Goal: Task Accomplishment & Management: Use online tool/utility

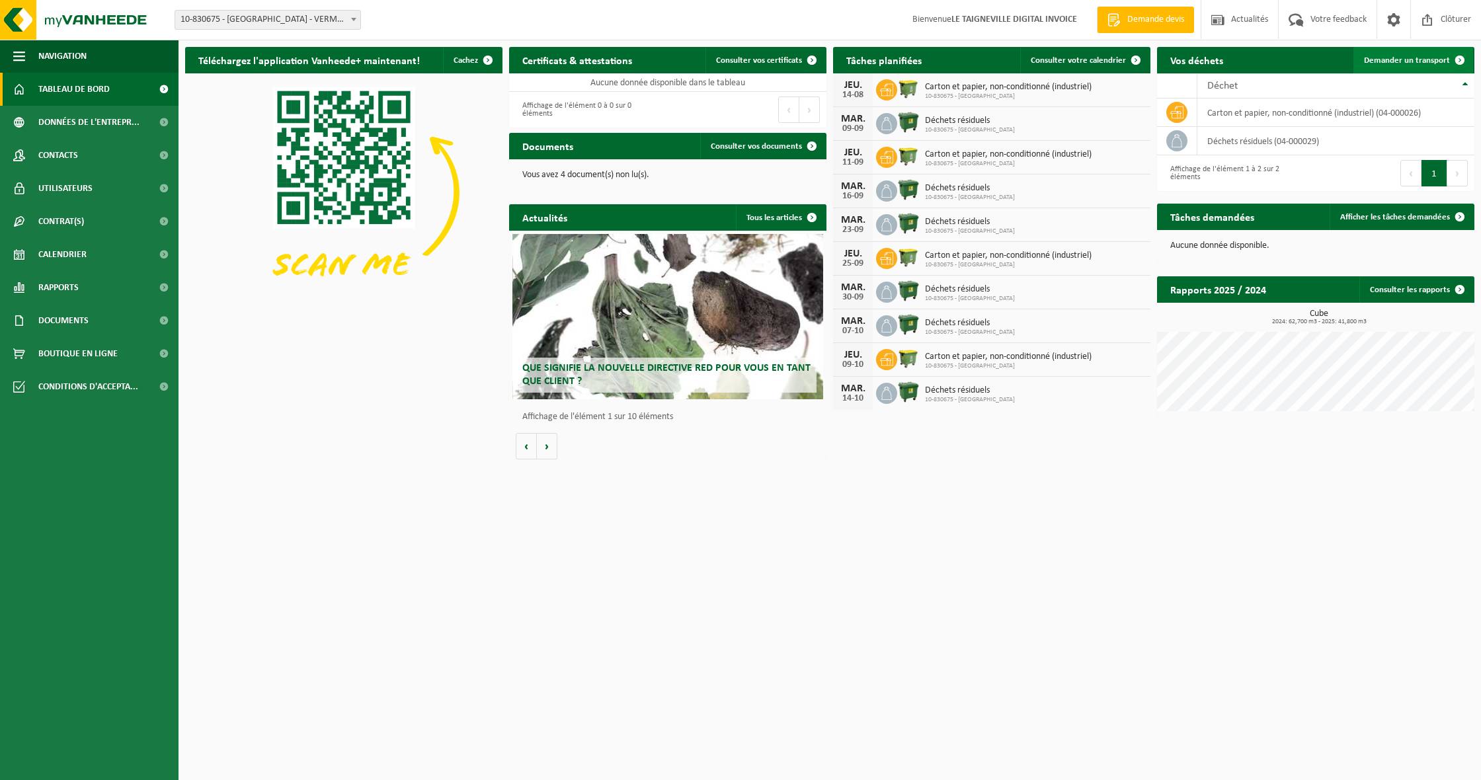
click at [1457, 57] on span at bounding box center [1460, 60] width 26 height 26
click at [1467, 86] on th "Déchet" at bounding box center [1335, 85] width 277 height 25
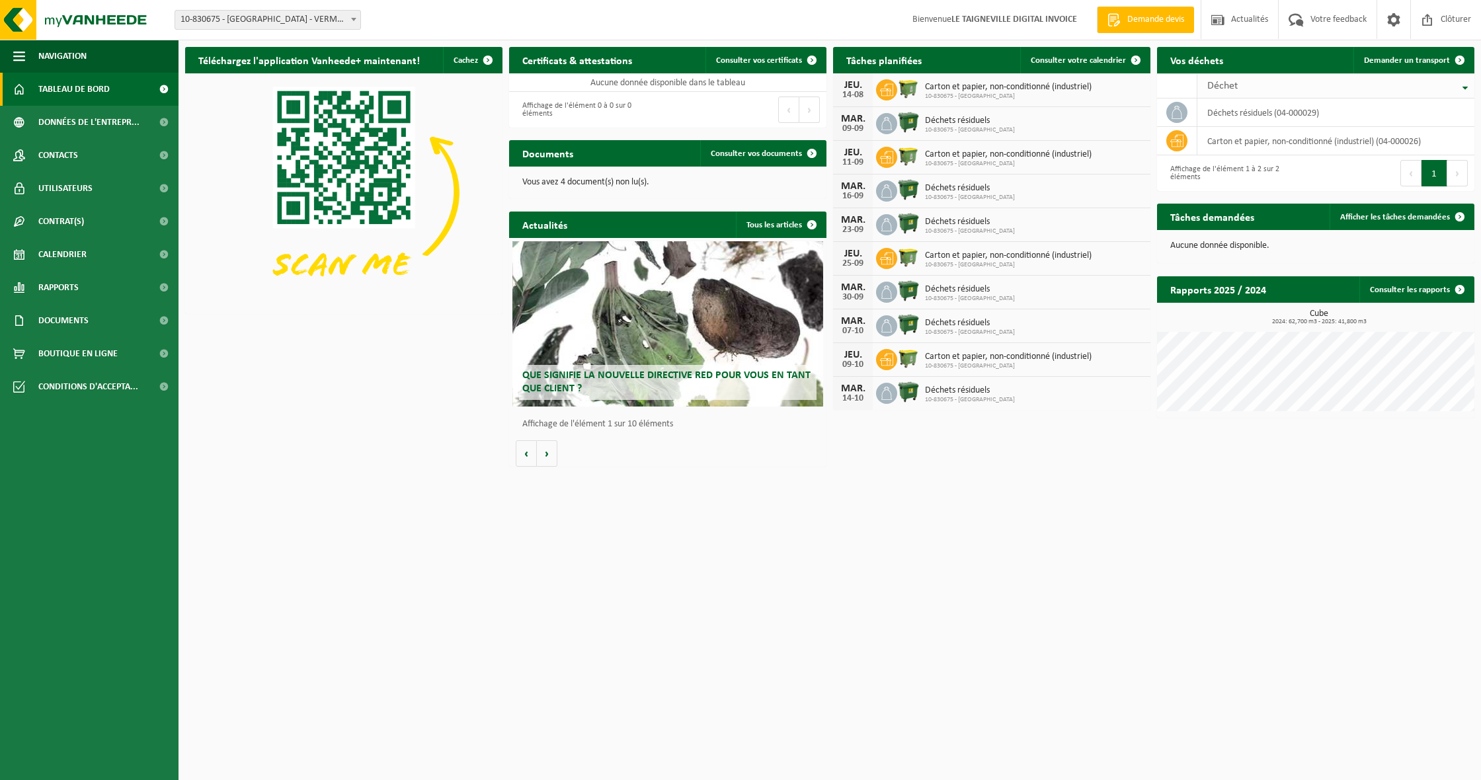
click at [1469, 87] on th "Déchet" at bounding box center [1335, 85] width 277 height 25
click at [1186, 145] on span at bounding box center [1176, 140] width 21 height 21
click at [1462, 216] on span at bounding box center [1460, 217] width 26 height 26
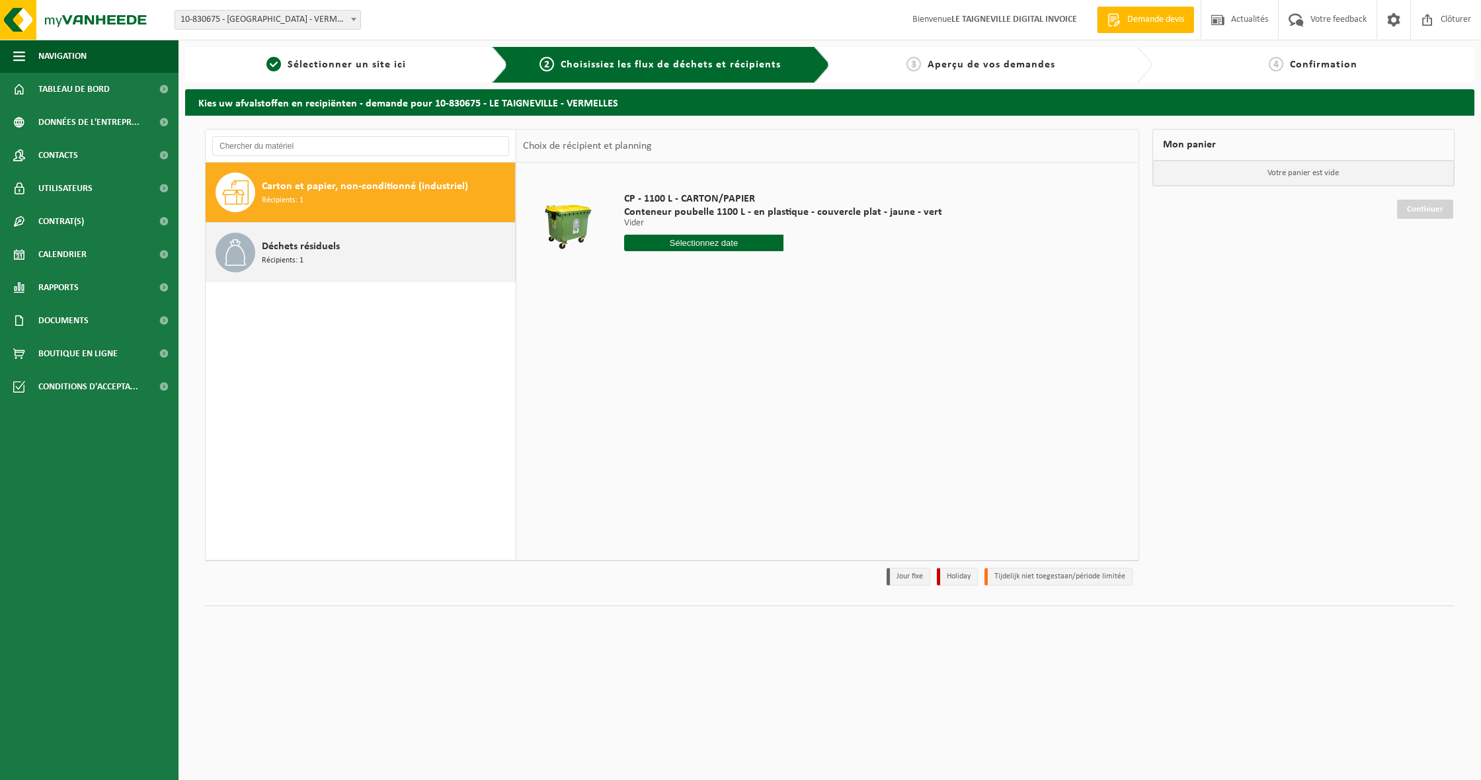
click at [279, 247] on span "Déchets résiduels" at bounding box center [301, 247] width 78 height 16
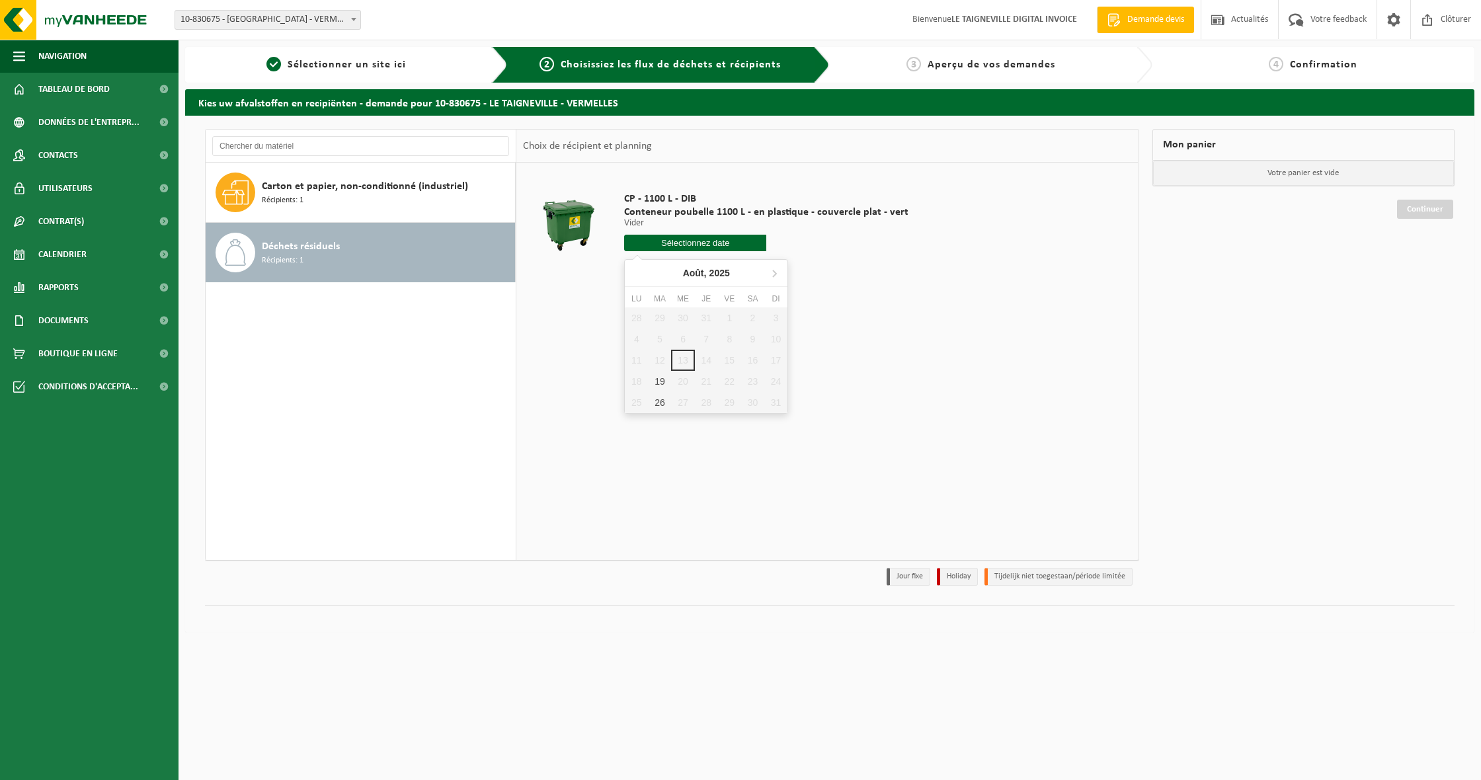
click at [701, 241] on input "text" at bounding box center [695, 243] width 142 height 17
click at [653, 376] on div "19" at bounding box center [659, 381] width 23 height 21
type input "à partir de 2025-08-19"
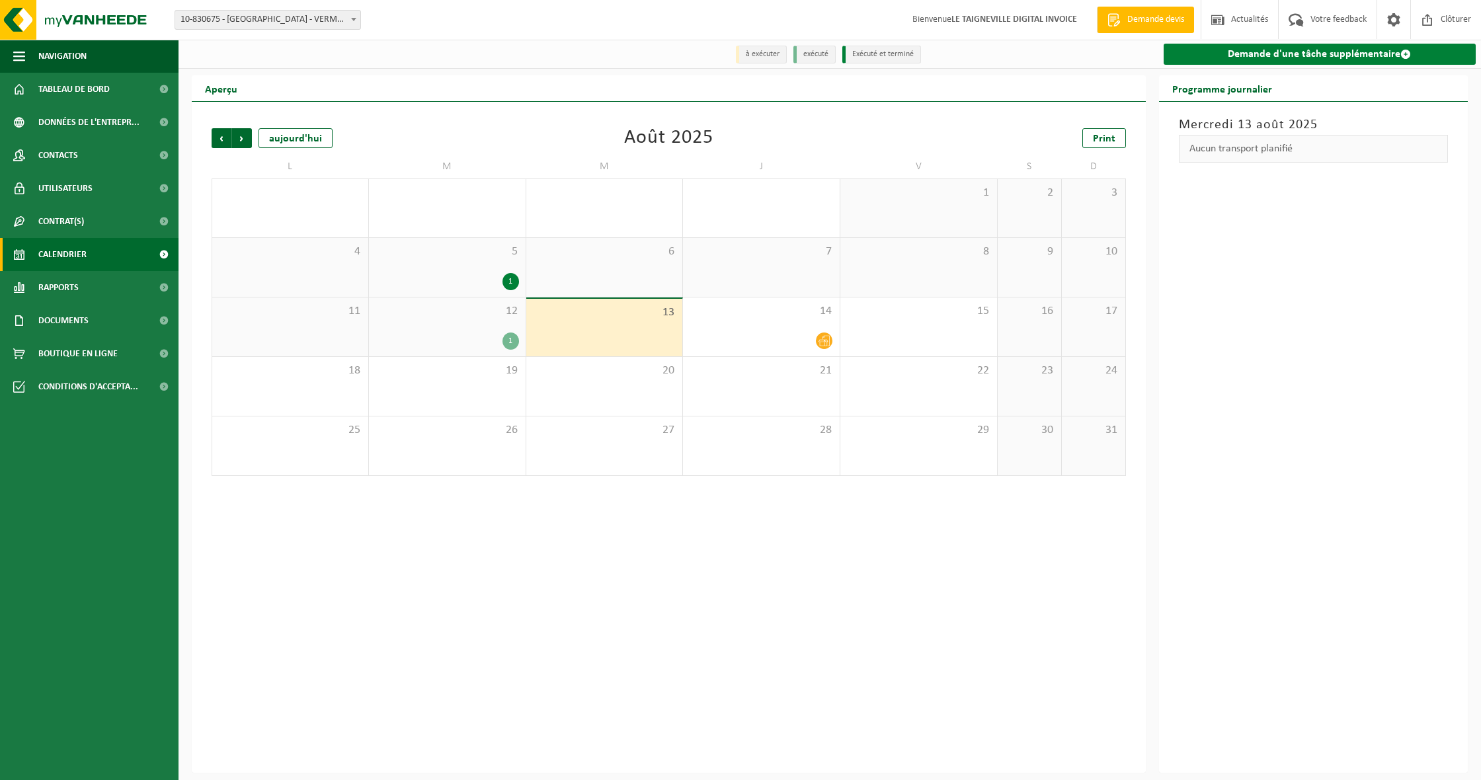
click at [1352, 52] on link "Demande d'une tâche supplémentaire" at bounding box center [1320, 54] width 313 height 21
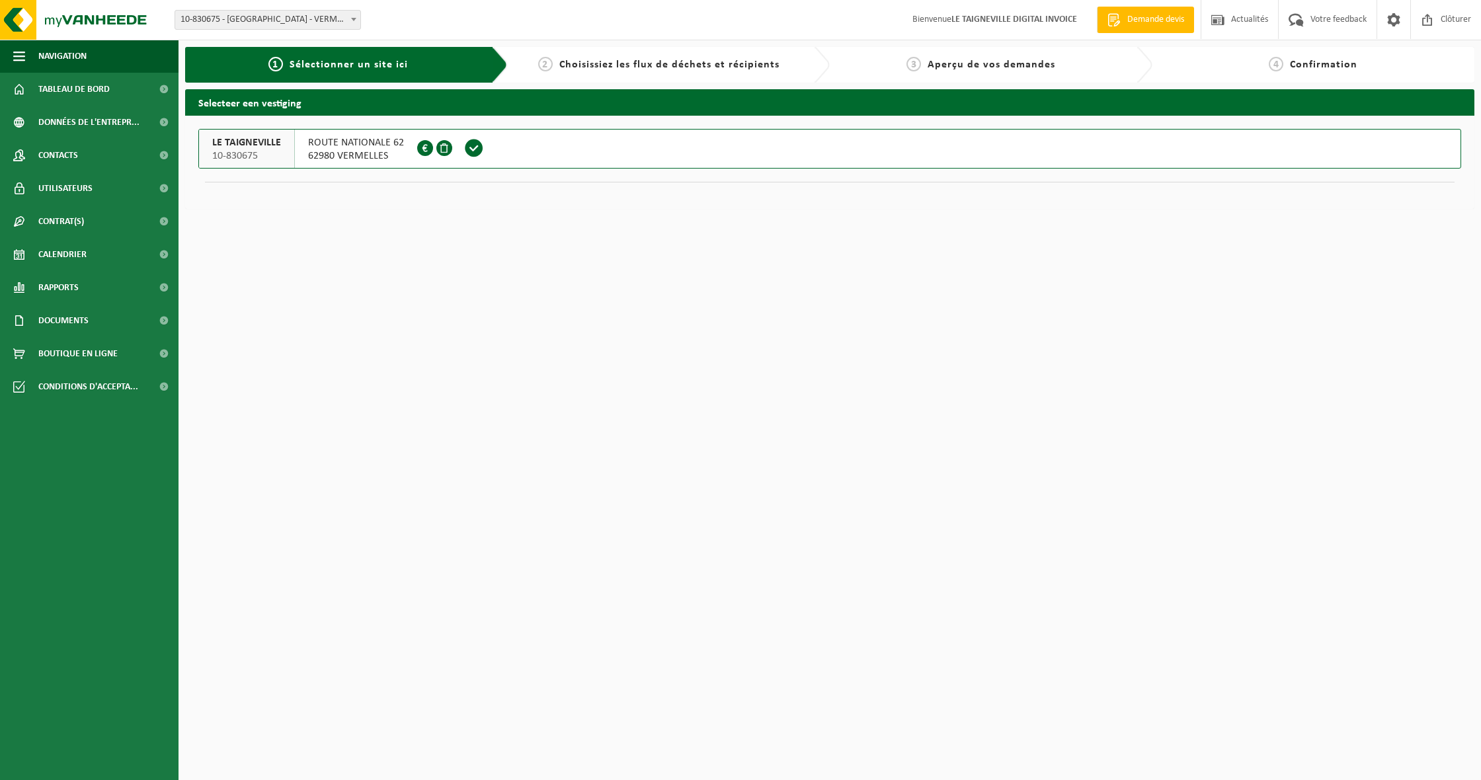
click at [328, 144] on span "ROUTE NATIONALE 62" at bounding box center [356, 142] width 96 height 13
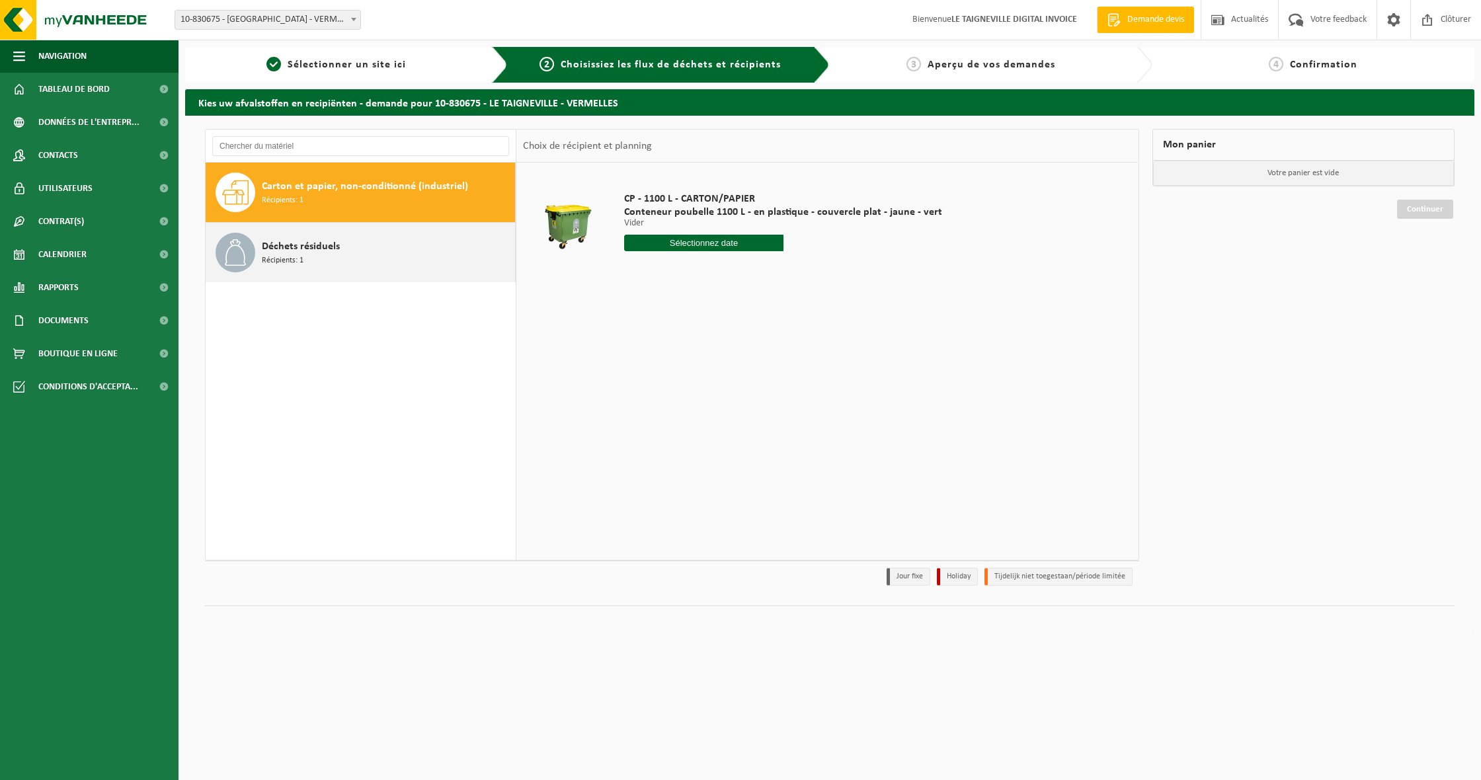
click at [337, 255] on div "Déchets résiduels Récipients: 1" at bounding box center [387, 253] width 250 height 40
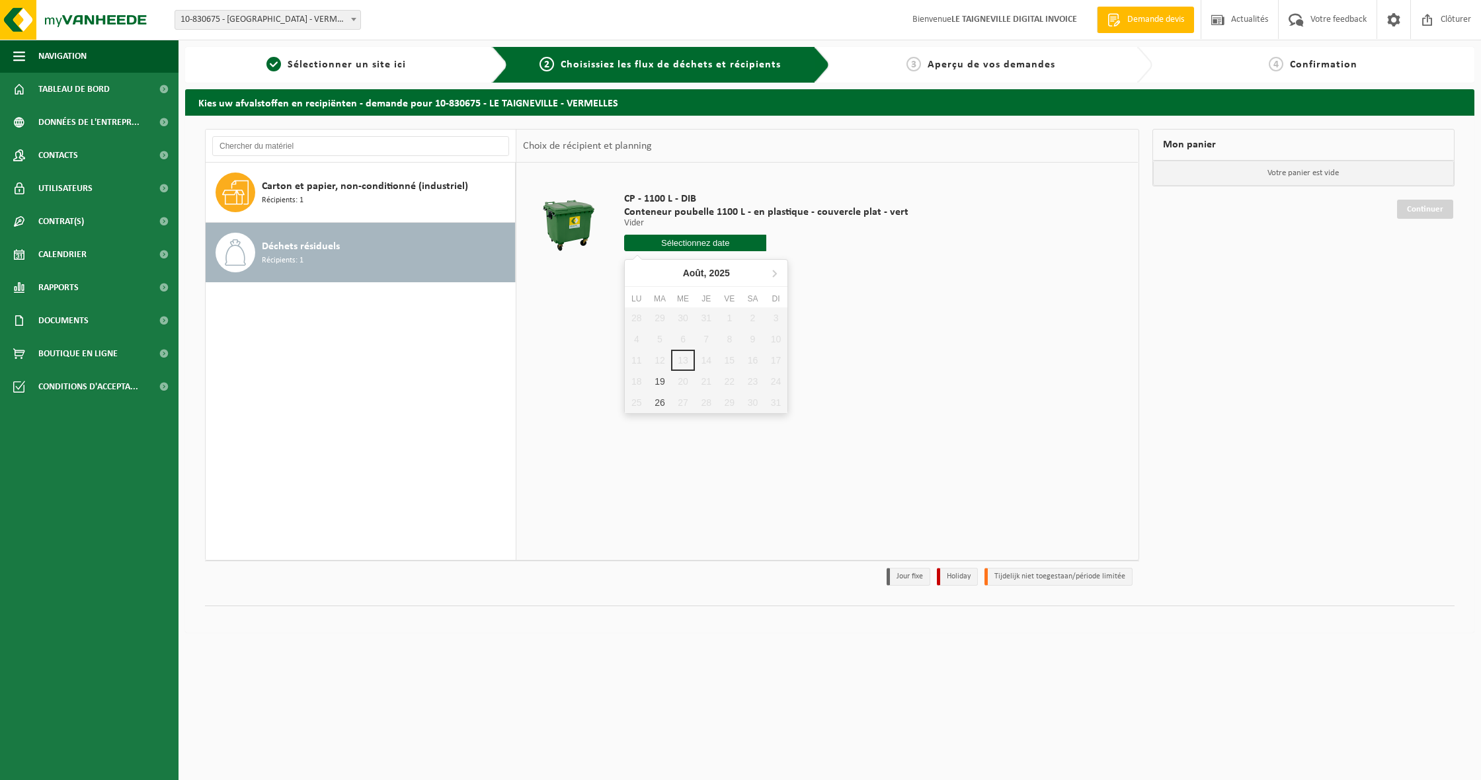
click at [738, 245] on input "text" at bounding box center [695, 243] width 142 height 17
click at [664, 379] on div "19" at bounding box center [659, 381] width 23 height 21
type input "à partir de 2025-08-19"
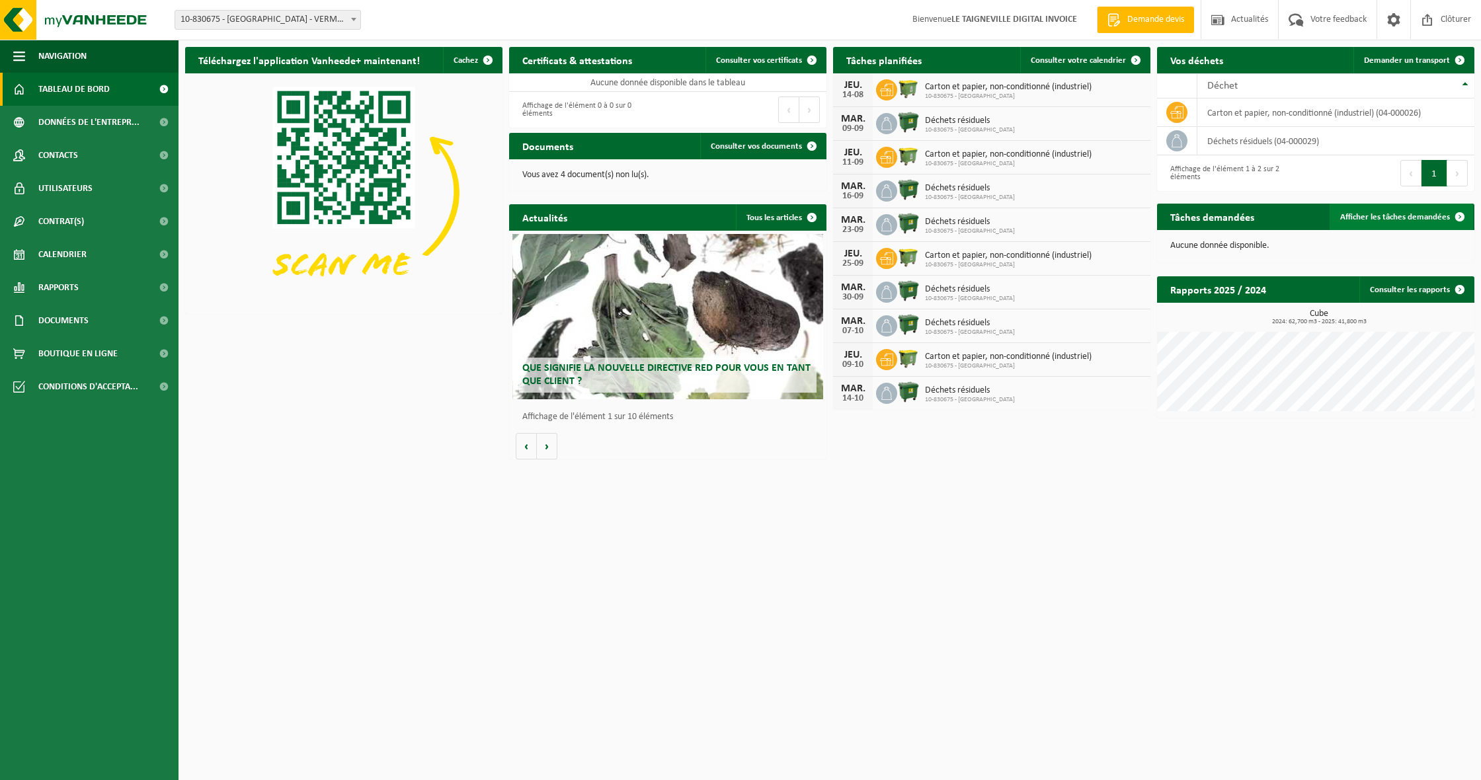
click at [1463, 214] on span at bounding box center [1460, 217] width 26 height 26
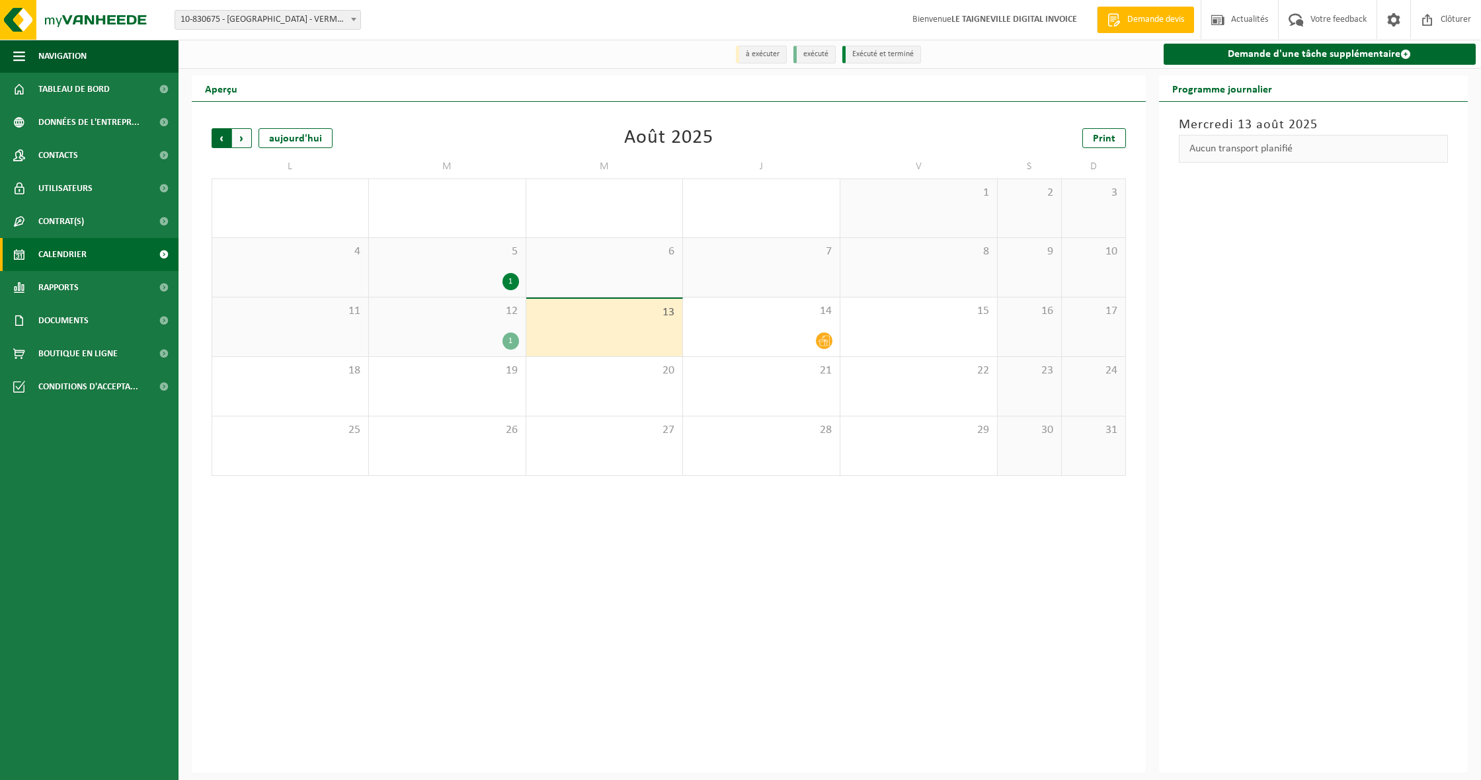
click at [243, 137] on span "Suivant" at bounding box center [242, 138] width 20 height 20
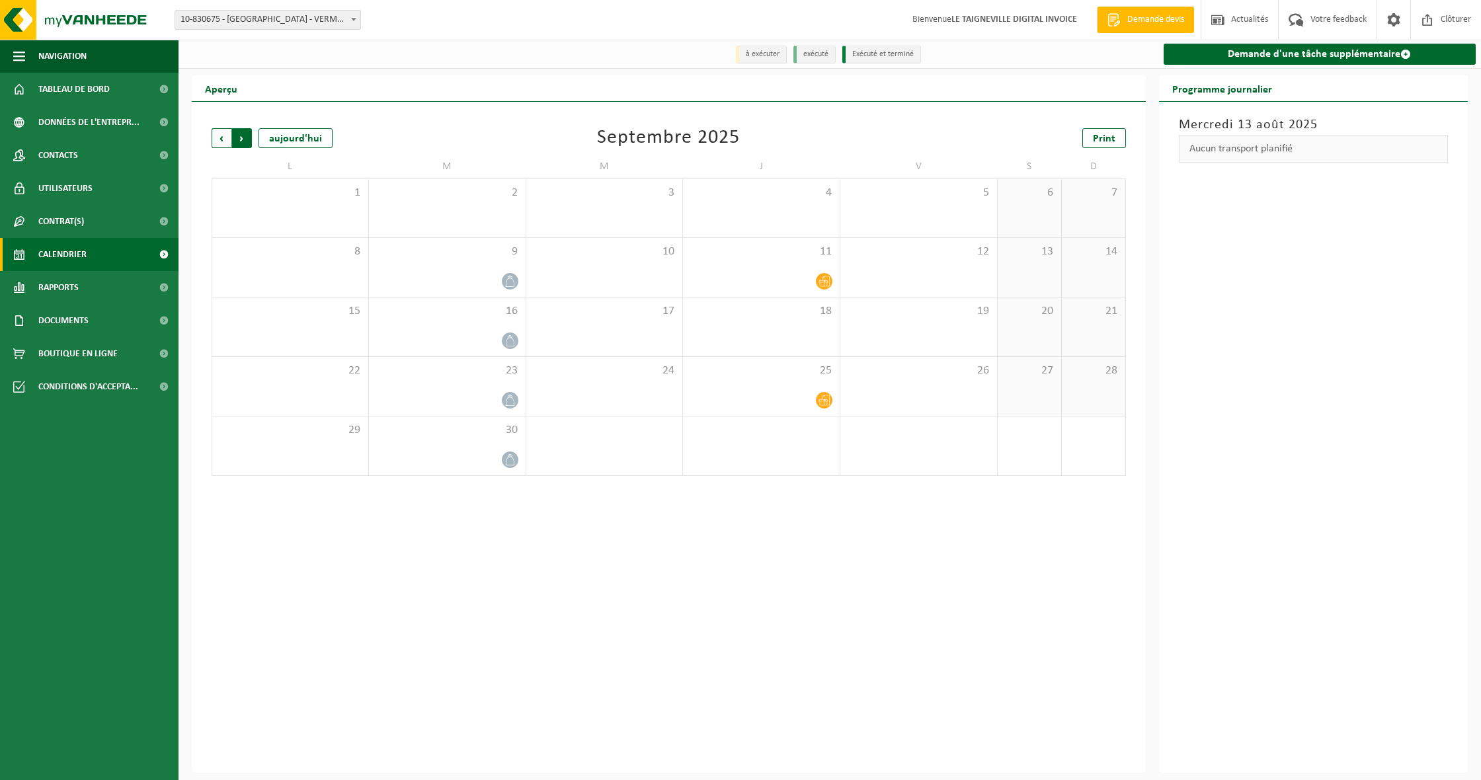
click at [216, 136] on span "Précédent" at bounding box center [222, 138] width 20 height 20
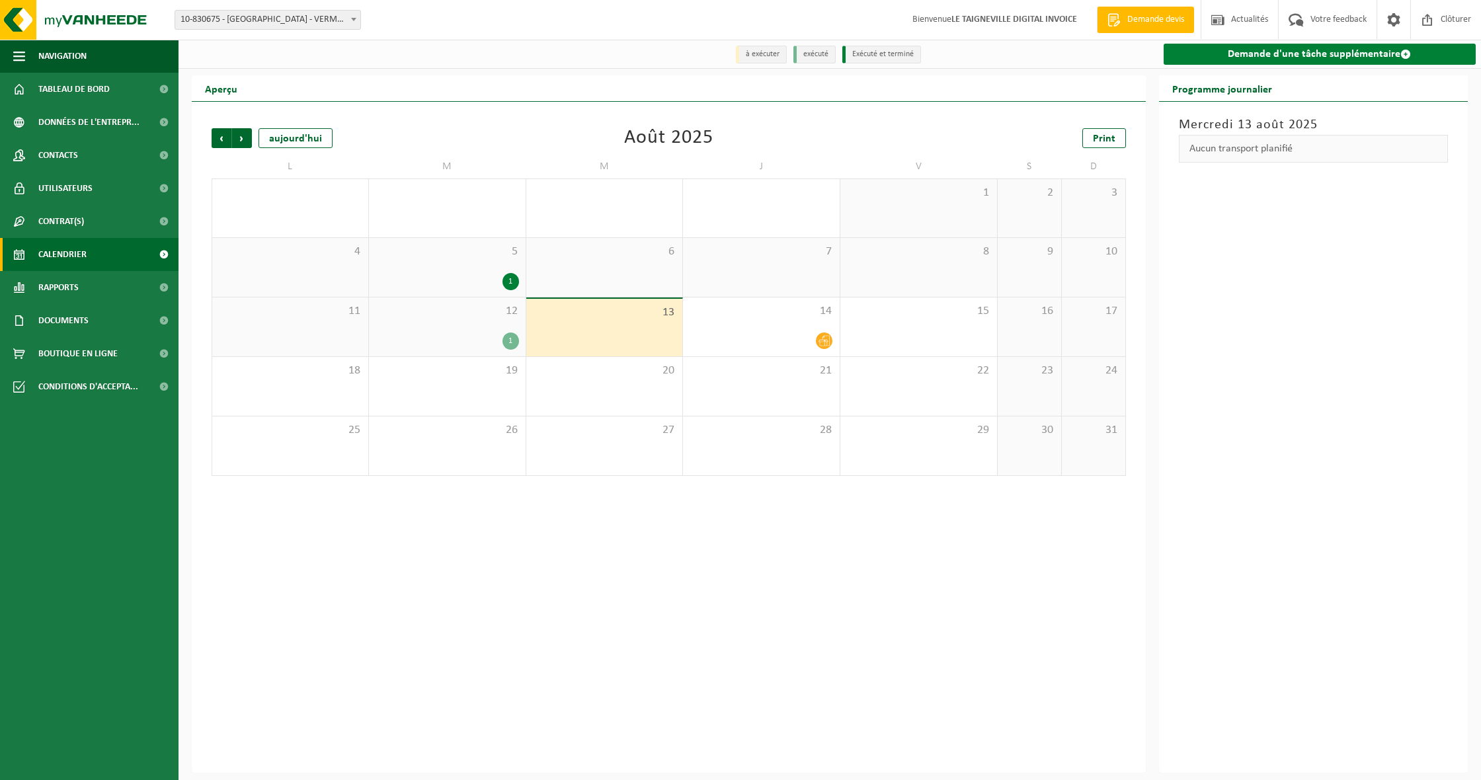
click at [1299, 56] on link "Demande d'une tâche supplémentaire" at bounding box center [1320, 54] width 313 height 21
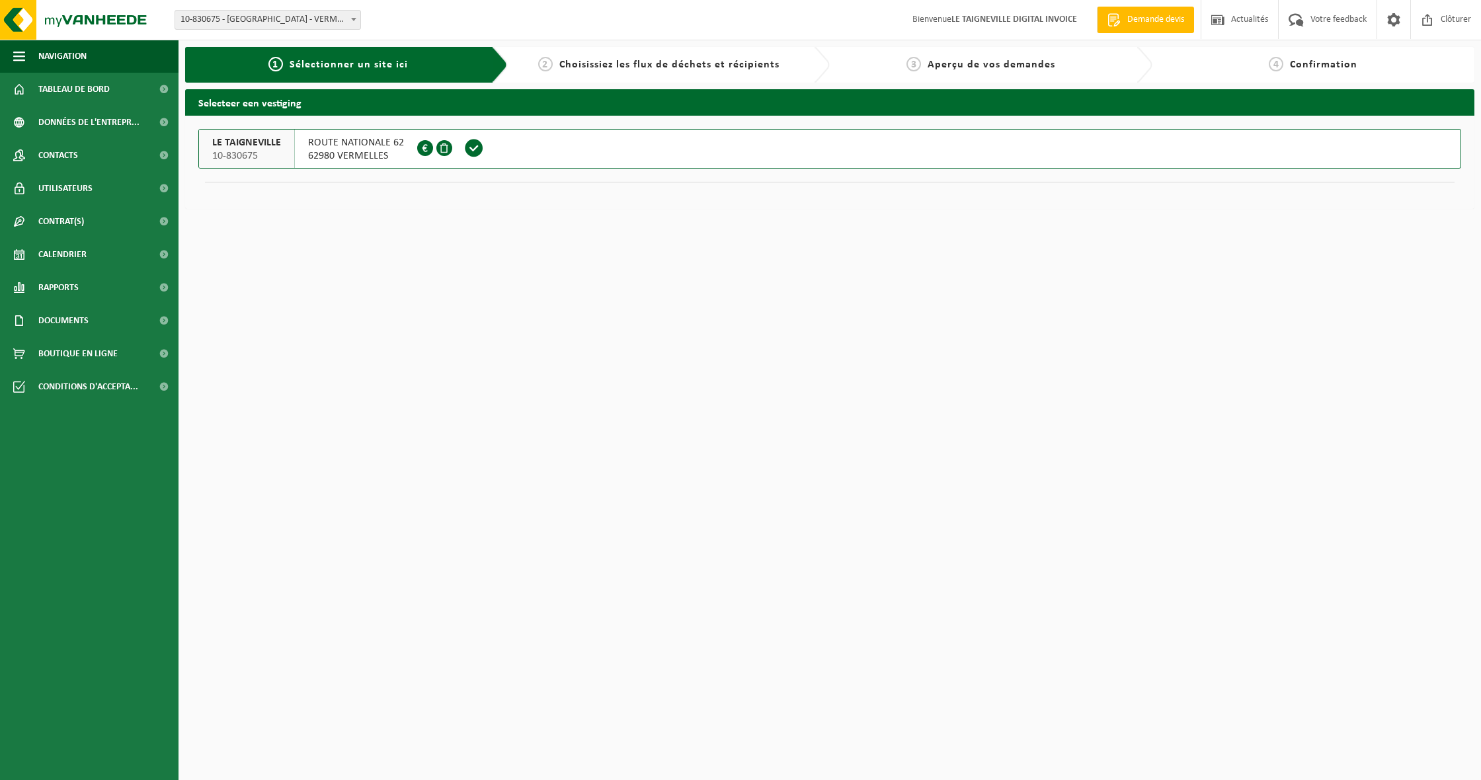
click at [331, 146] on span "ROUTE NATIONALE 62" at bounding box center [356, 142] width 96 height 13
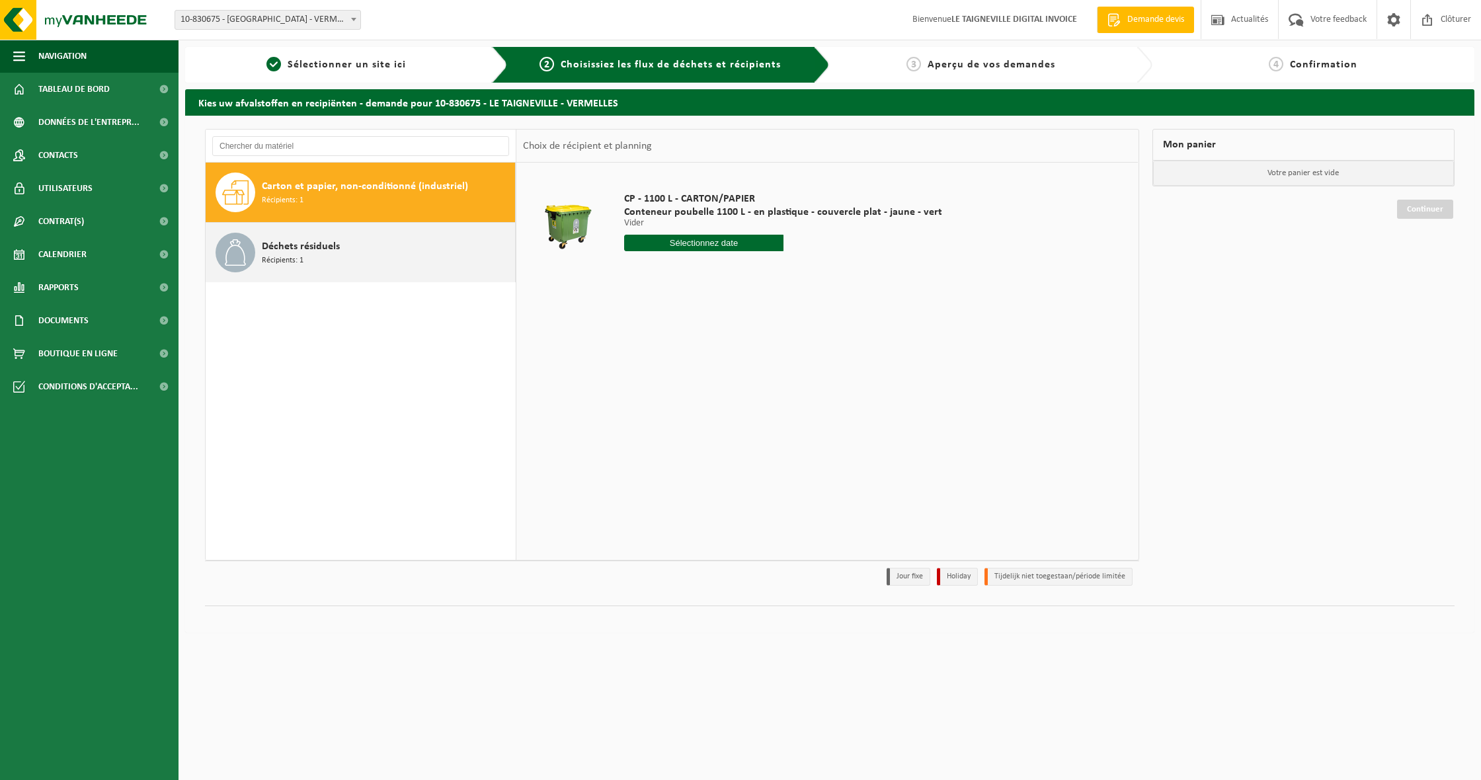
click at [298, 242] on span "Déchets résiduels" at bounding box center [301, 247] width 78 height 16
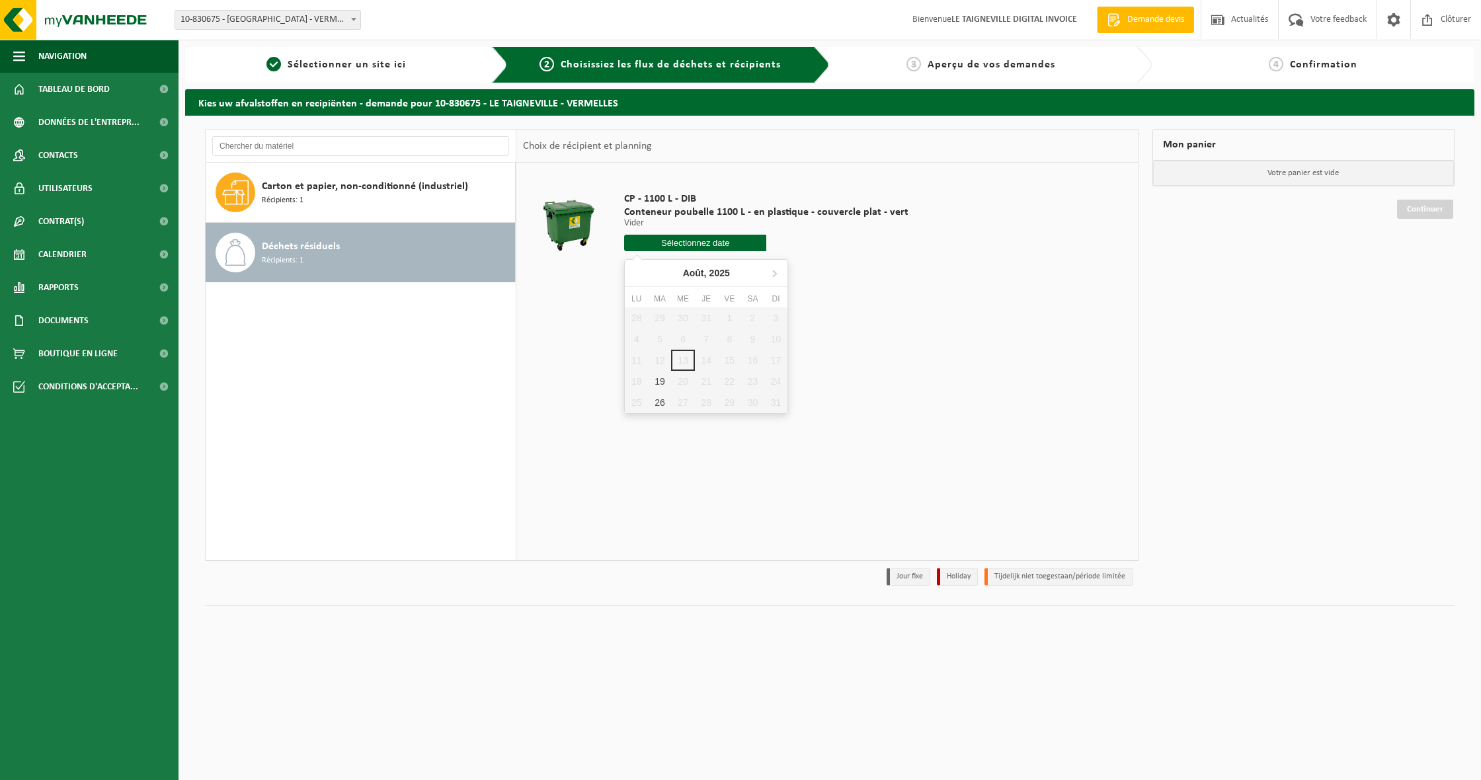
click at [655, 240] on input "text" at bounding box center [695, 243] width 142 height 17
click at [661, 384] on div "19" at bounding box center [659, 381] width 23 height 21
type input "à partir de [DATE]"
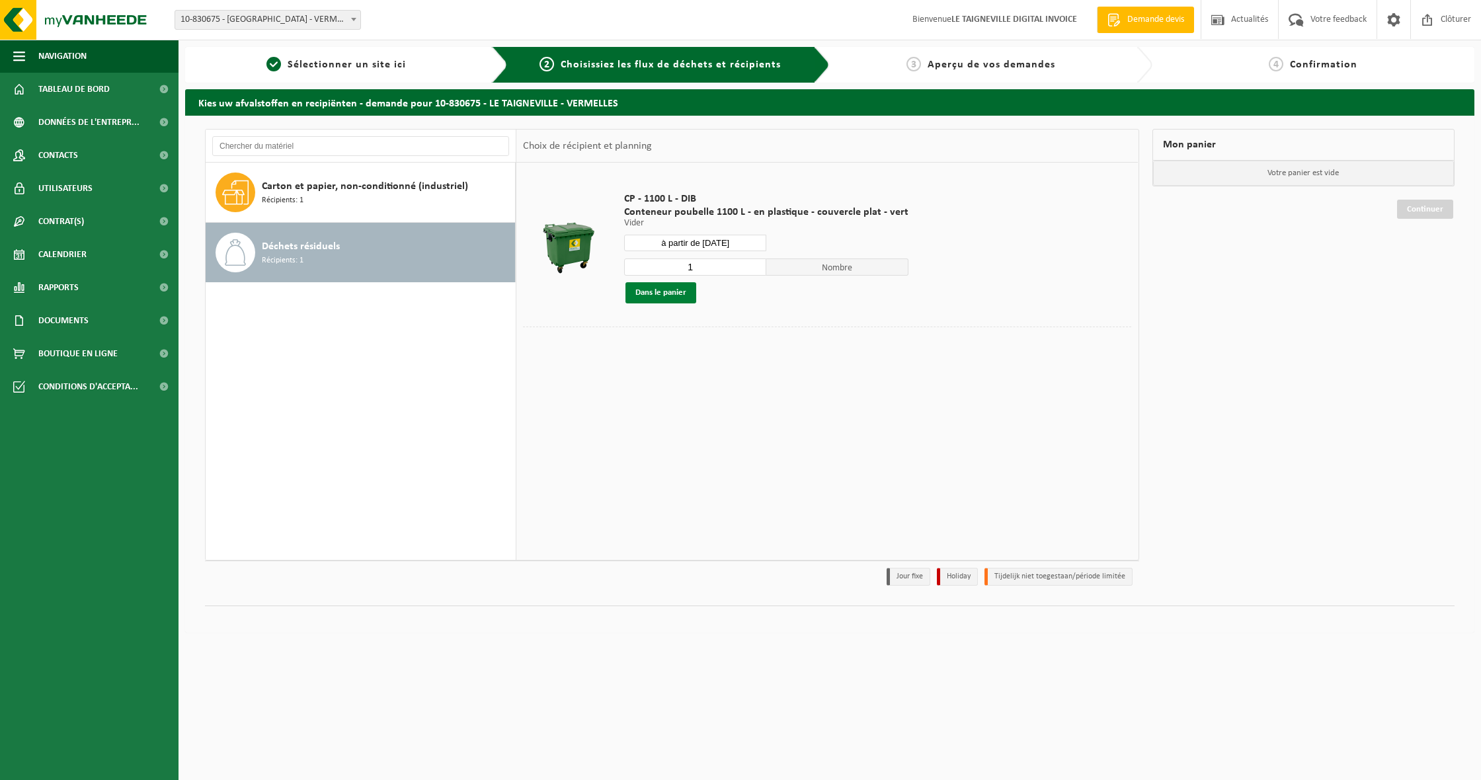
click at [664, 294] on button "Dans le panier" at bounding box center [660, 292] width 71 height 21
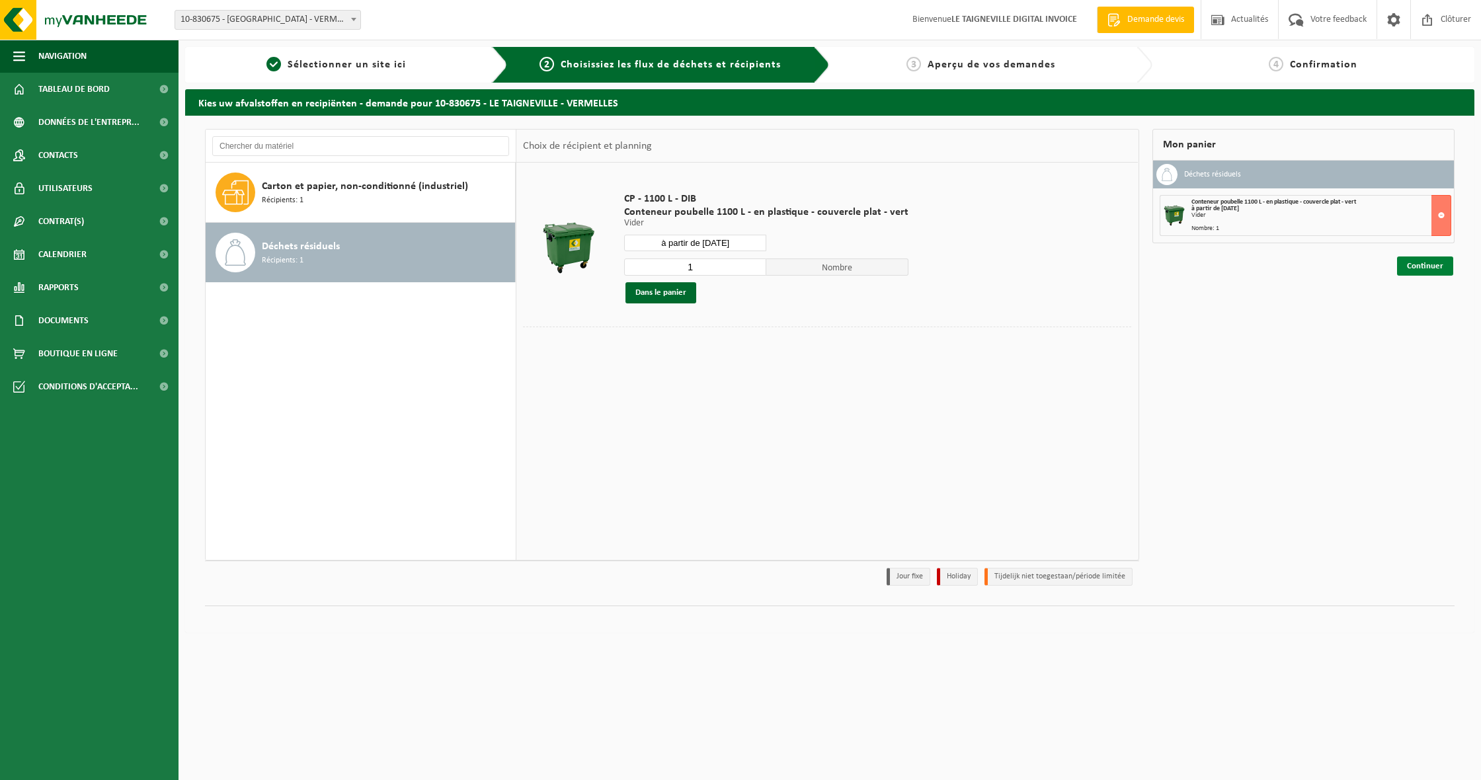
click at [1420, 262] on link "Continuer" at bounding box center [1425, 266] width 56 height 19
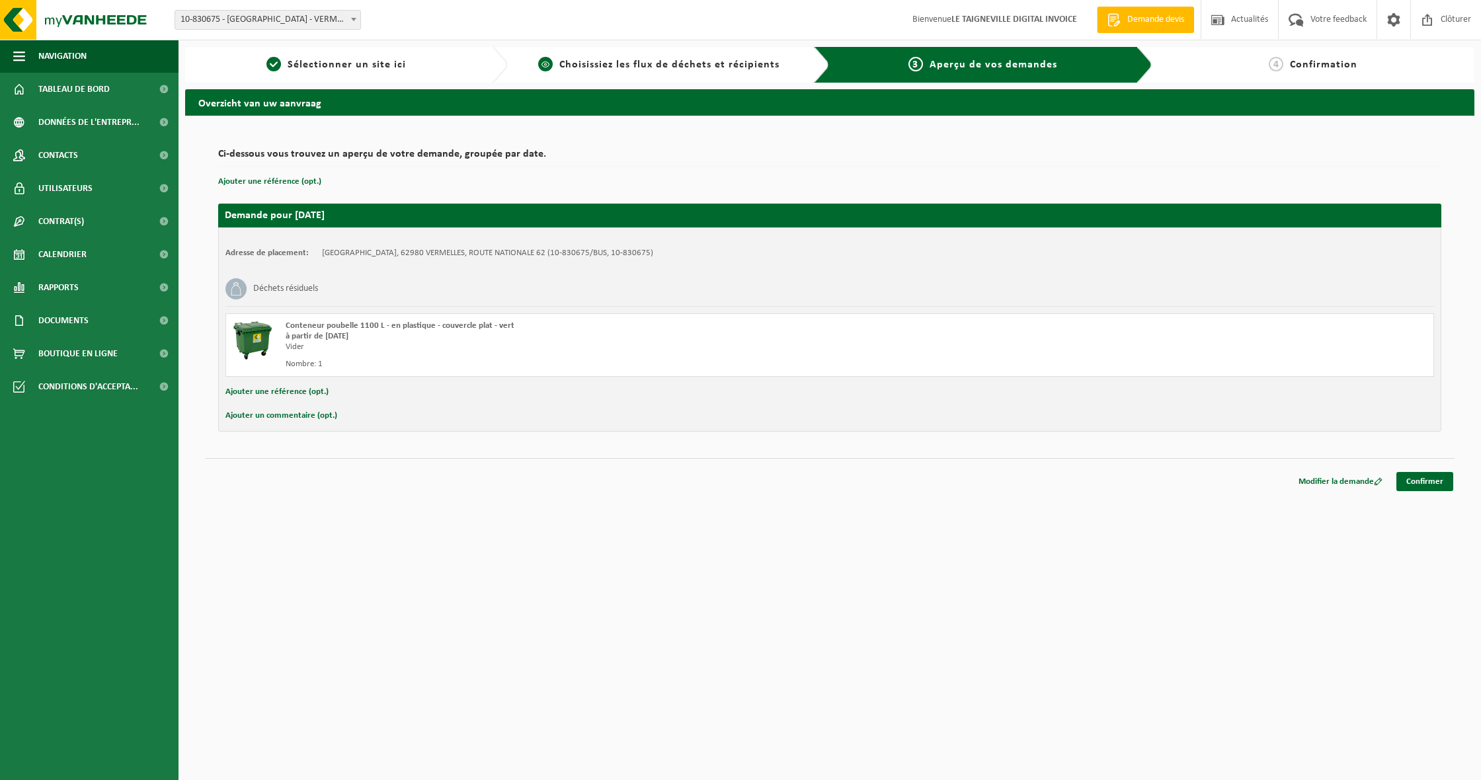
click at [624, 66] on span "Choisissiez les flux de déchets et récipients" at bounding box center [669, 65] width 220 height 11
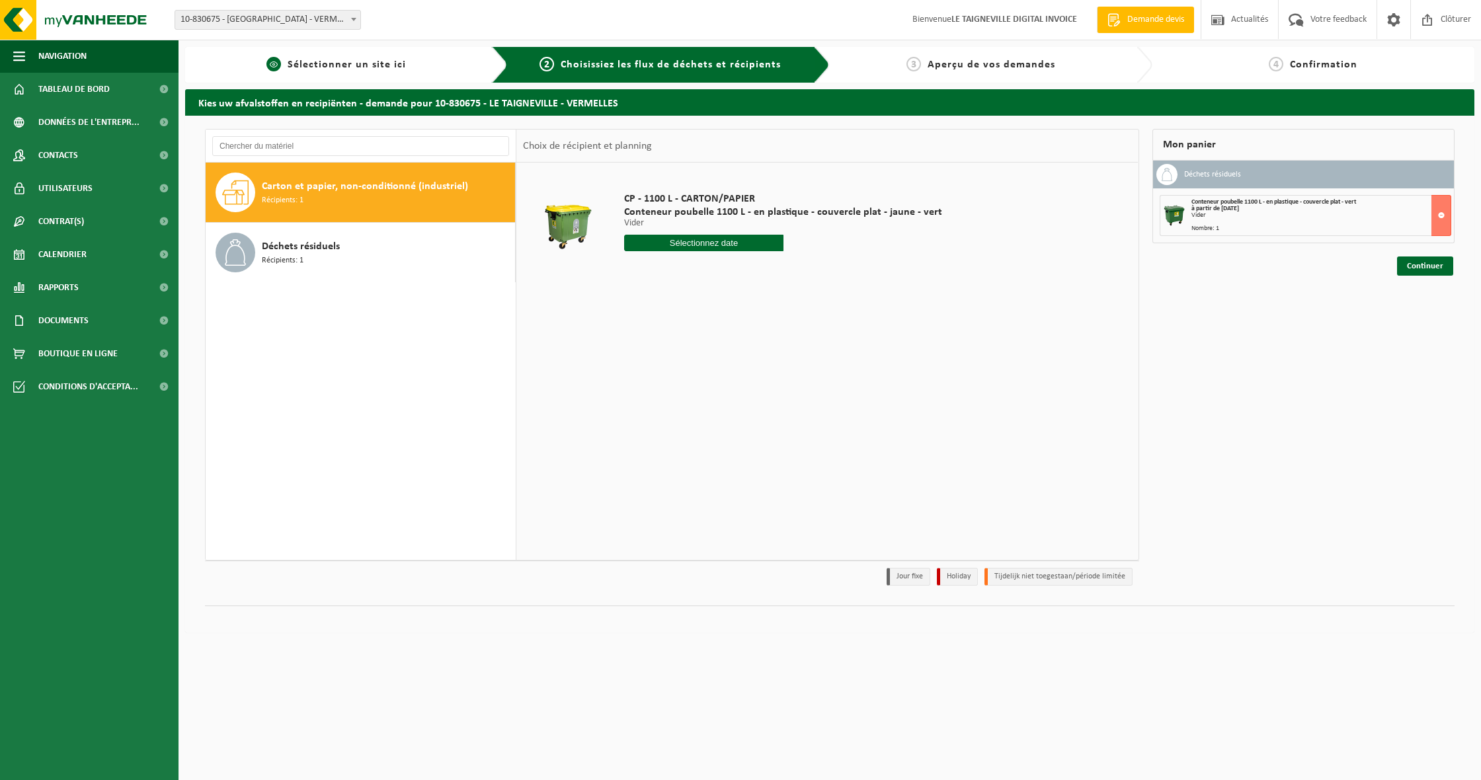
click at [417, 67] on link "1 Sélectionner un site ici" at bounding box center [337, 65] width 290 height 16
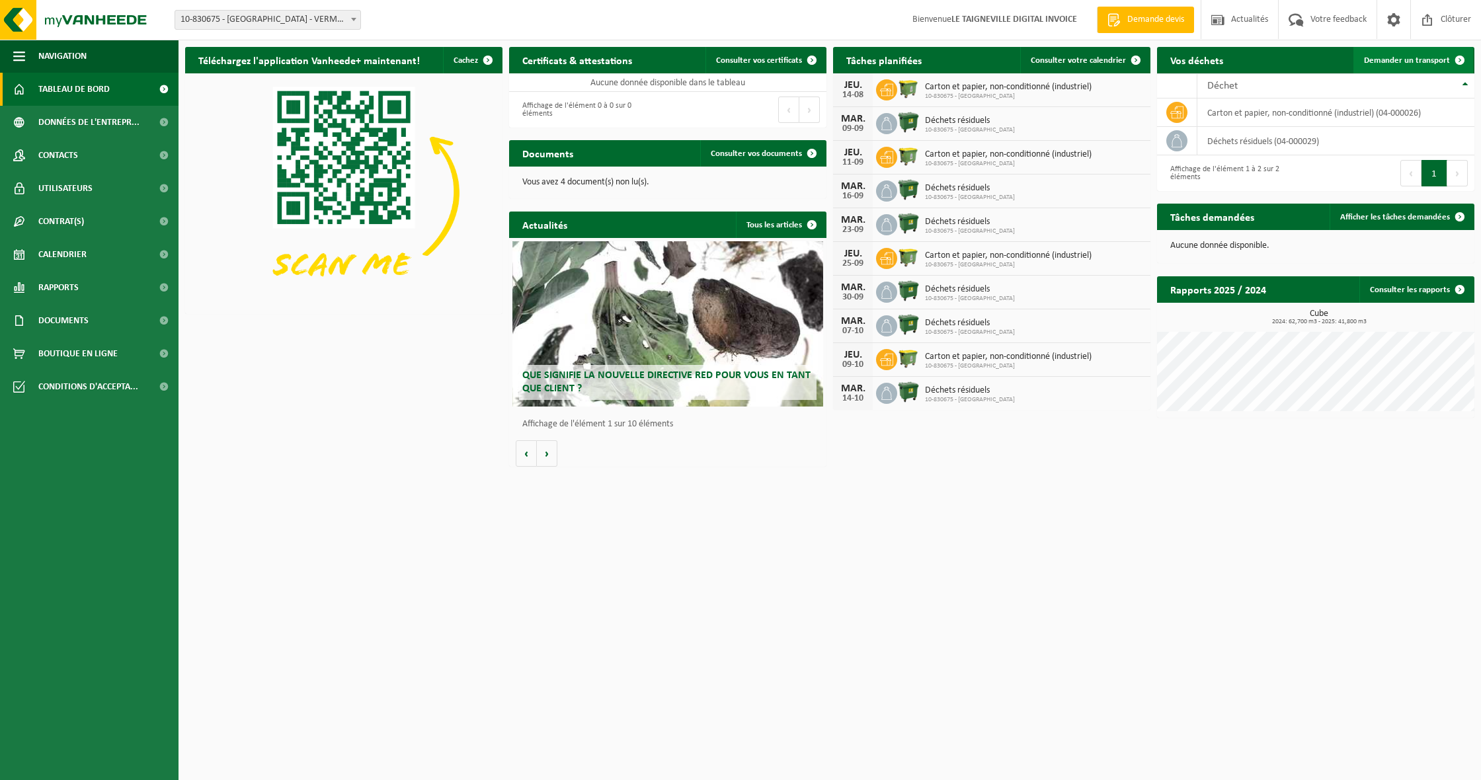
click at [1426, 58] on span "Demander un transport" at bounding box center [1407, 60] width 86 height 9
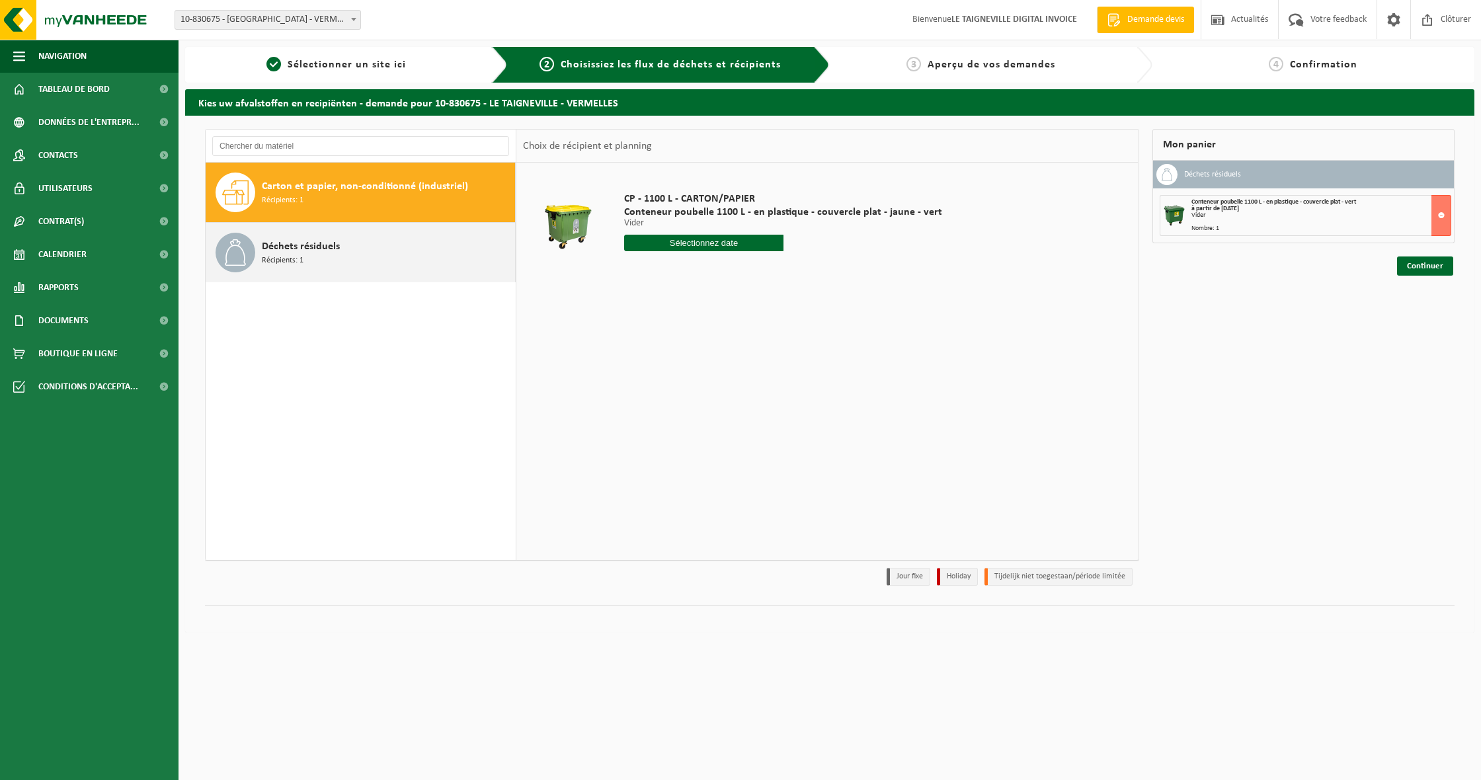
scroll to position [1, 0]
click at [262, 253] on span "Déchets résiduels" at bounding box center [301, 247] width 78 height 16
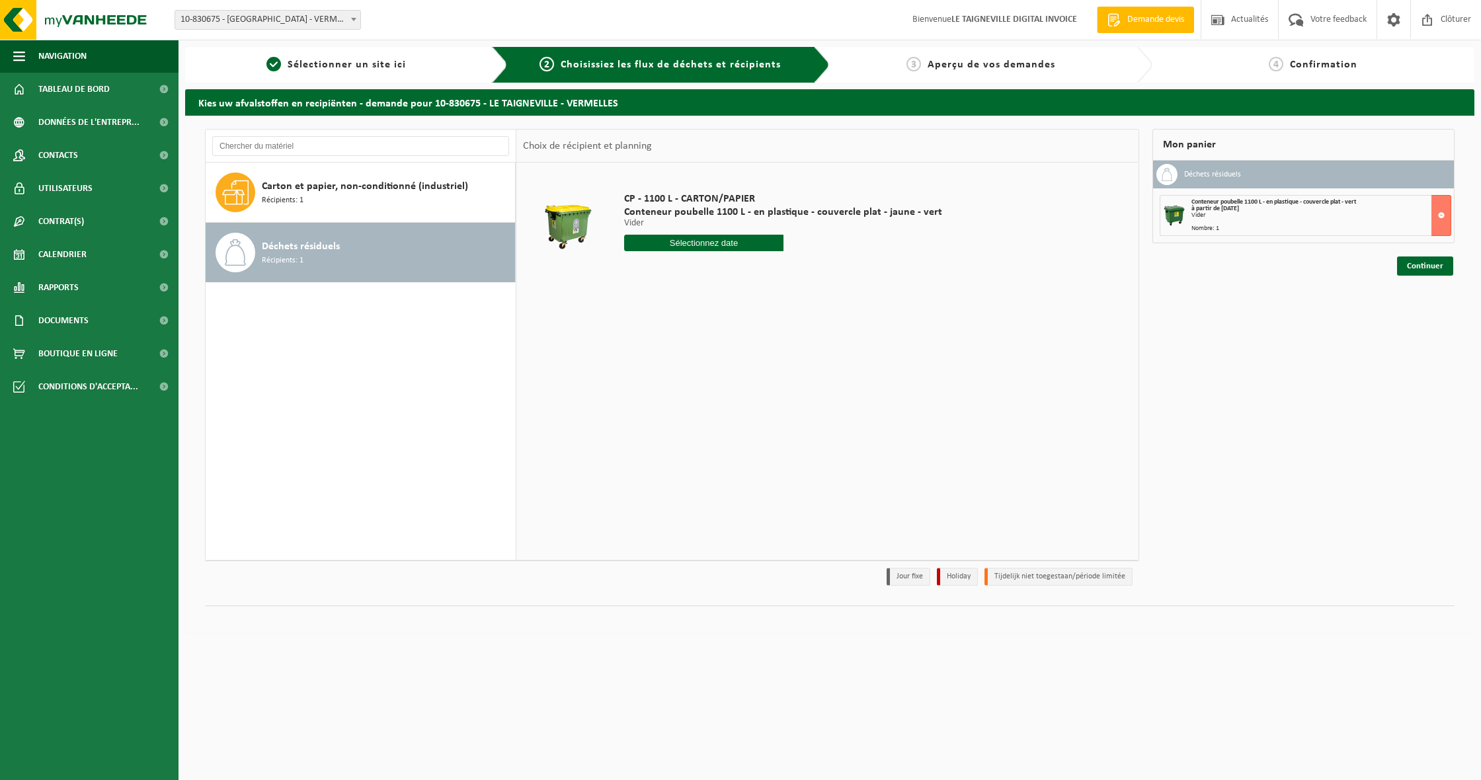
scroll to position [0, 0]
click at [683, 241] on input "text" at bounding box center [695, 243] width 142 height 17
click at [658, 383] on div "19" at bounding box center [659, 381] width 23 height 21
type input "à partir de [DATE]"
click at [682, 288] on button "Dans le panier" at bounding box center [660, 292] width 71 height 21
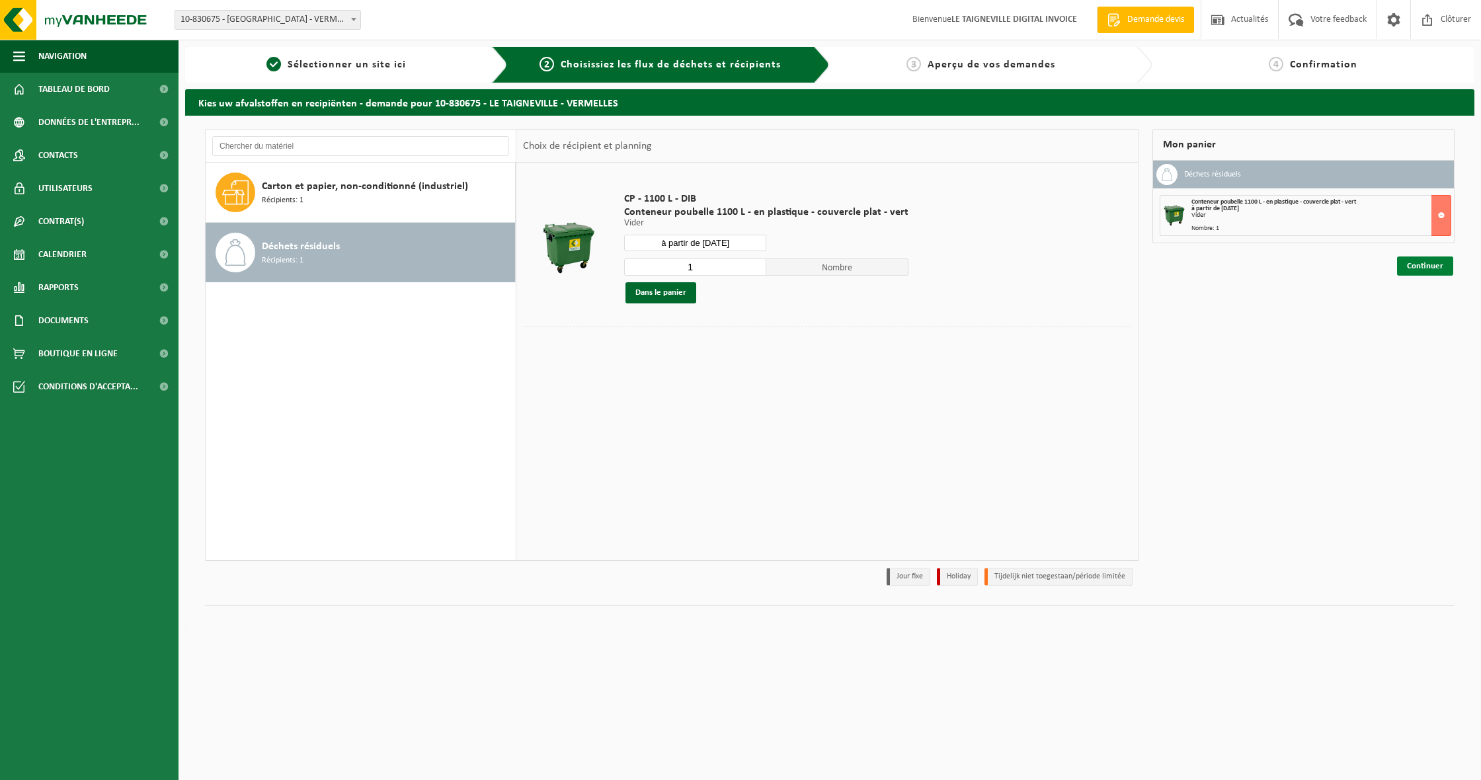
click at [1418, 264] on link "Continuer" at bounding box center [1425, 266] width 56 height 19
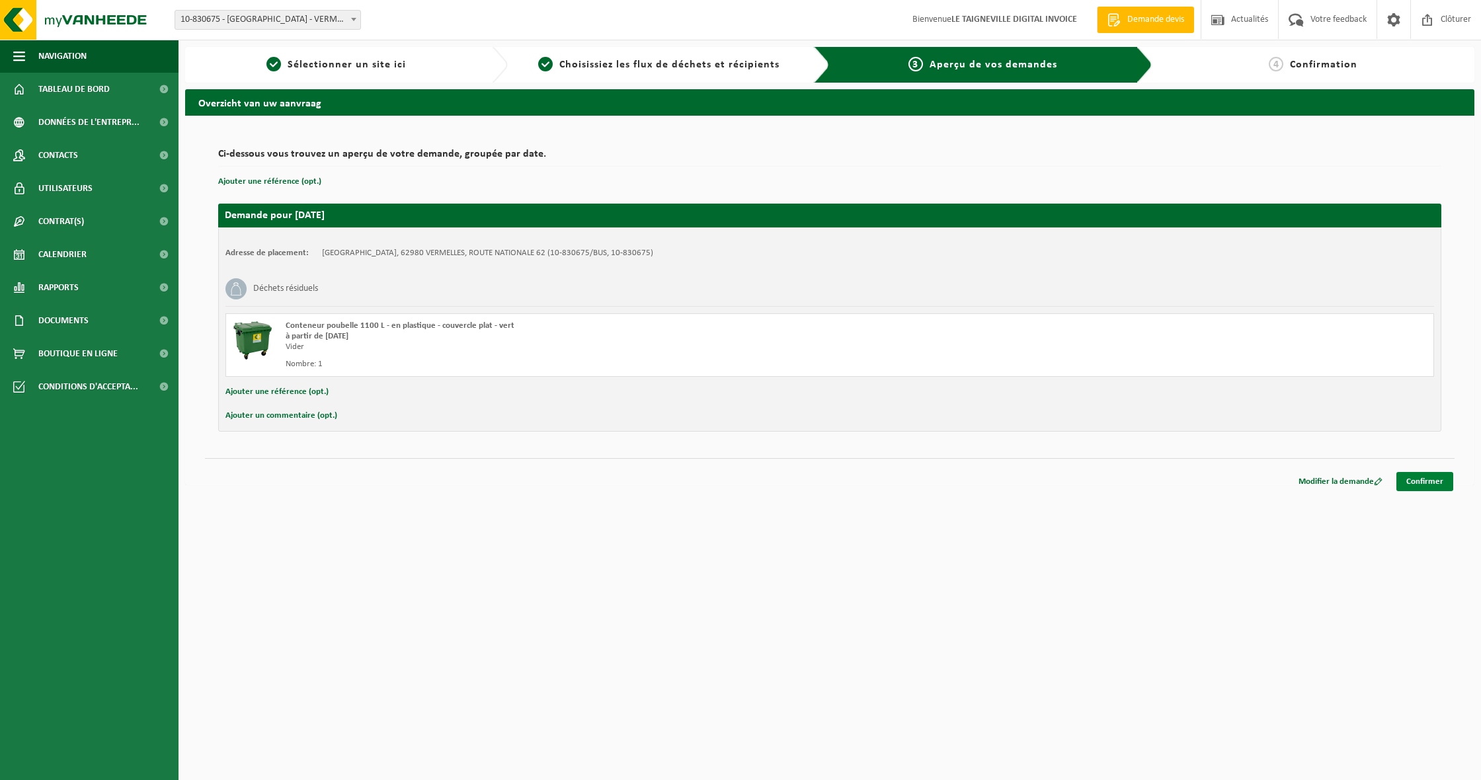
click at [1422, 485] on link "Confirmer" at bounding box center [1424, 481] width 57 height 19
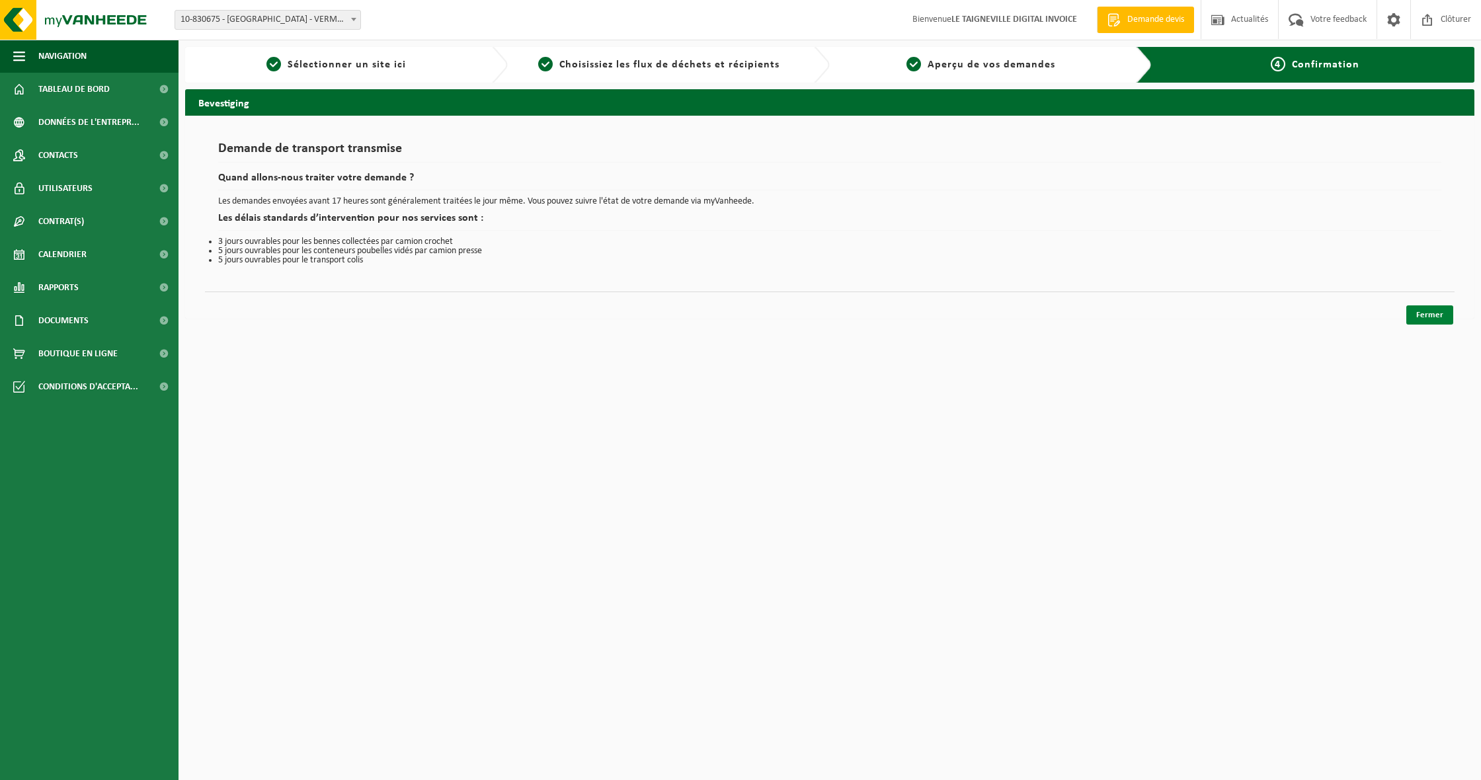
click at [1433, 312] on link "Fermer" at bounding box center [1429, 314] width 47 height 19
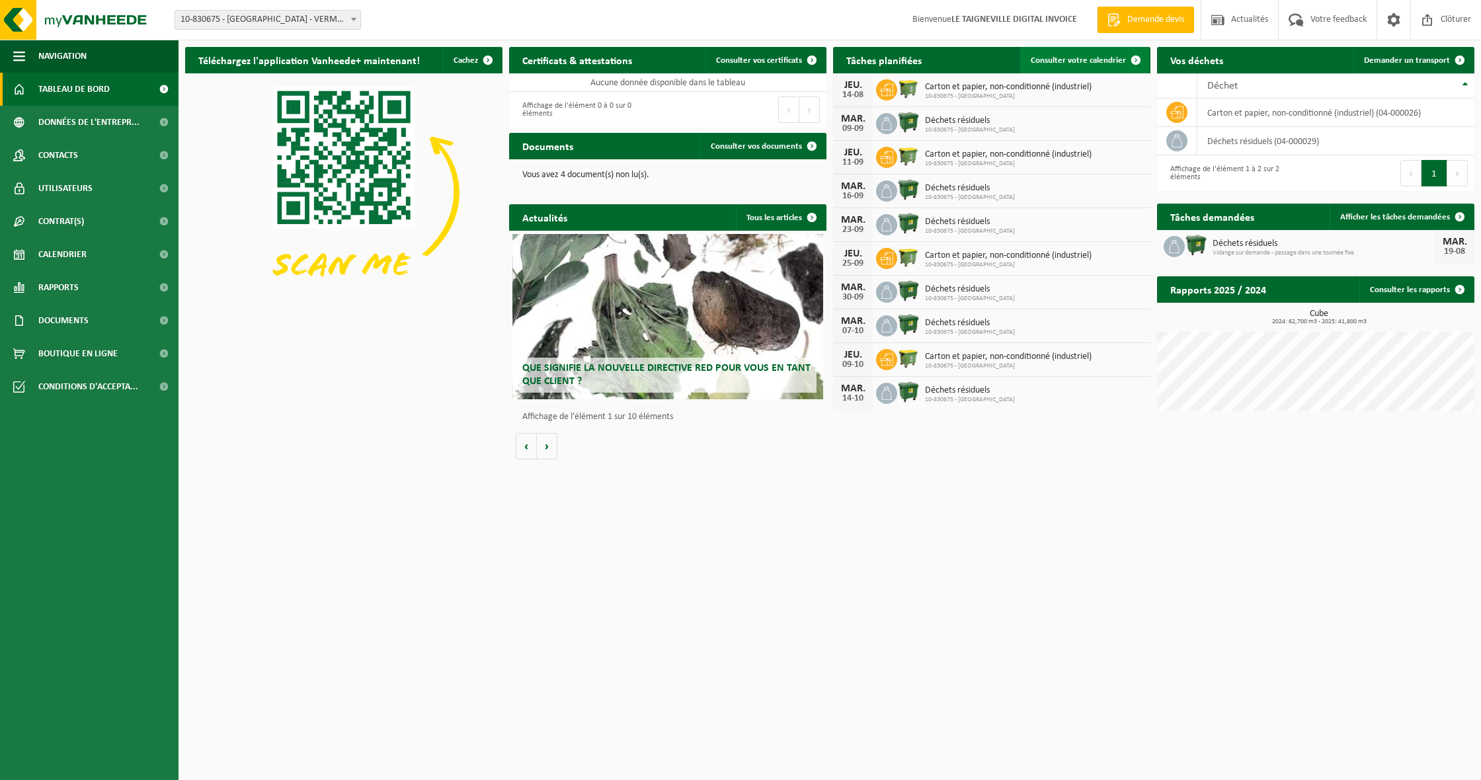
click at [1134, 61] on span at bounding box center [1136, 60] width 26 height 26
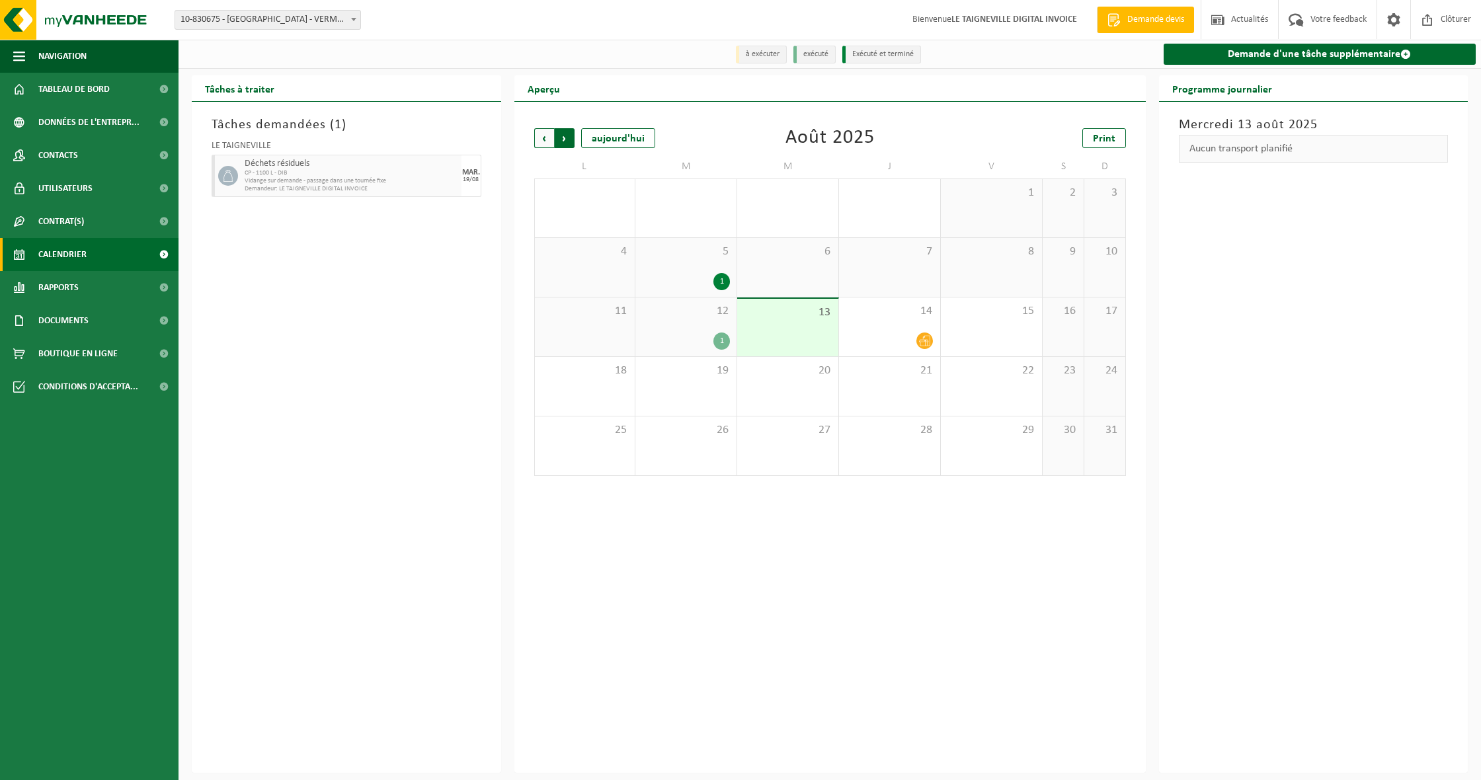
click at [539, 133] on span "Précédent" at bounding box center [544, 138] width 20 height 20
click at [563, 134] on span "Suivant" at bounding box center [565, 138] width 20 height 20
